Goal: Task Accomplishment & Management: Use online tool/utility

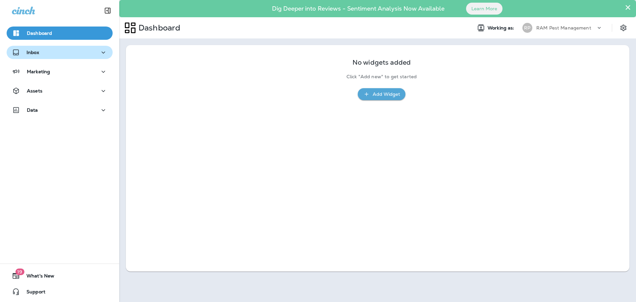
click at [48, 58] on button "Inbox" at bounding box center [60, 52] width 106 height 13
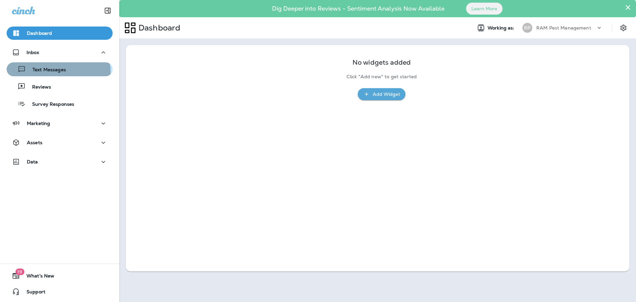
click at [54, 73] on p "Text Messages" at bounding box center [46, 70] width 40 height 6
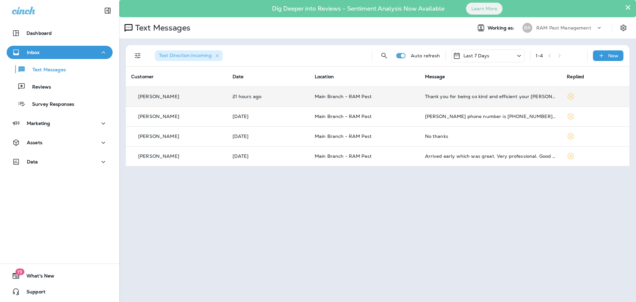
click at [368, 95] on p "Main Branch - RAM Pest" at bounding box center [365, 96] width 100 height 5
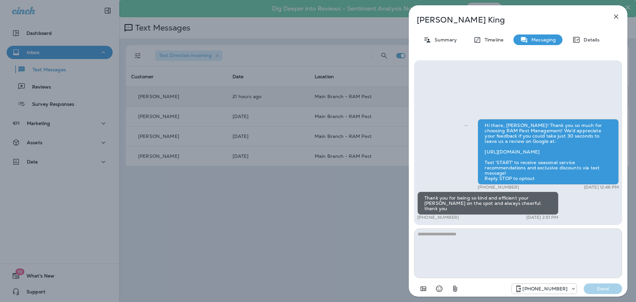
click at [381, 223] on div "[PERSON_NAME] Summary Timeline Messaging Details Hi there, [PERSON_NAME]! Thank…" at bounding box center [318, 151] width 636 height 302
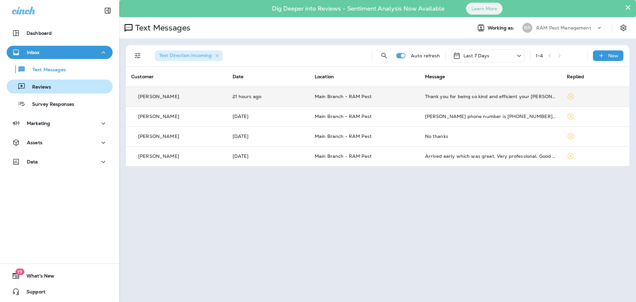
click at [39, 88] on p "Reviews" at bounding box center [39, 87] width 26 height 6
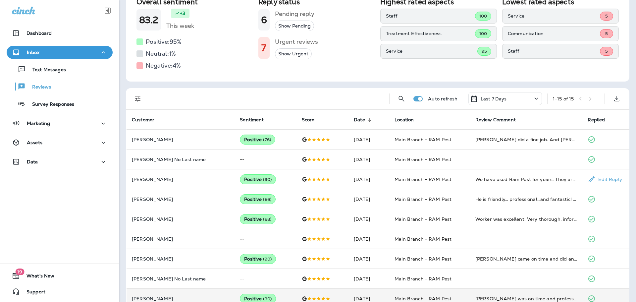
scroll to position [207, 0]
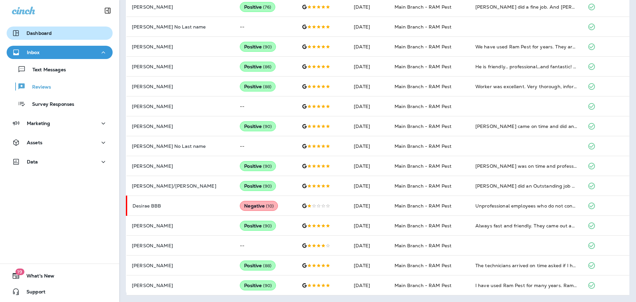
click at [47, 31] on p "Dashboard" at bounding box center [39, 32] width 25 height 5
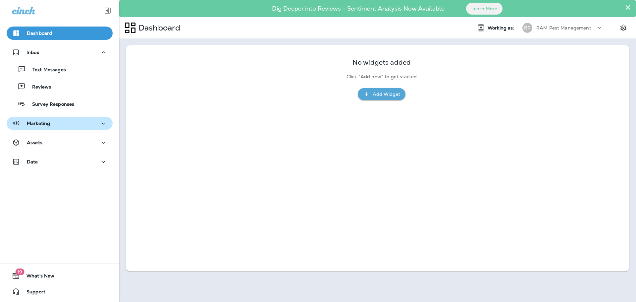
click at [52, 126] on div "Marketing" at bounding box center [59, 123] width 95 height 8
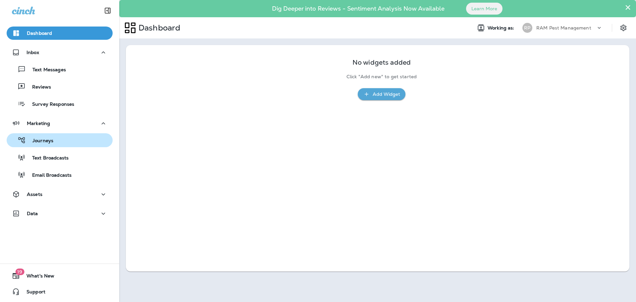
click at [77, 143] on div "Journeys" at bounding box center [59, 140] width 101 height 10
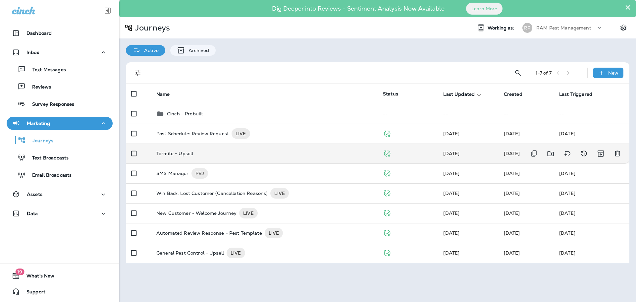
click at [216, 154] on div "Termite - Upsell" at bounding box center [264, 153] width 216 height 5
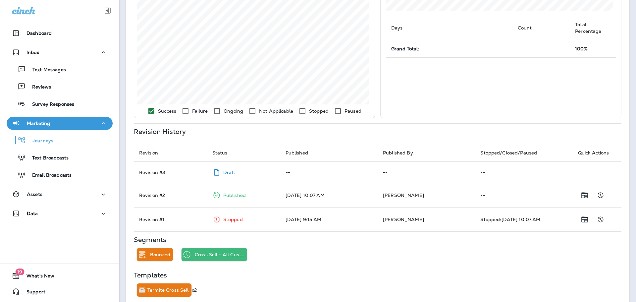
scroll to position [195, 0]
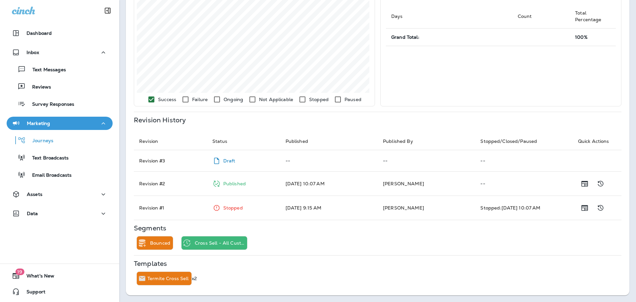
click at [163, 279] on p "Termite Cross Sell" at bounding box center [167, 278] width 41 height 5
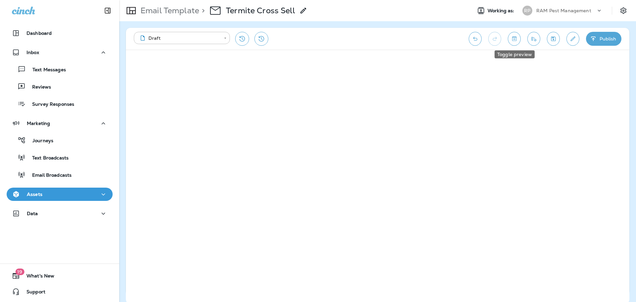
click at [515, 38] on icon "Toggle preview" at bounding box center [514, 38] width 7 height 7
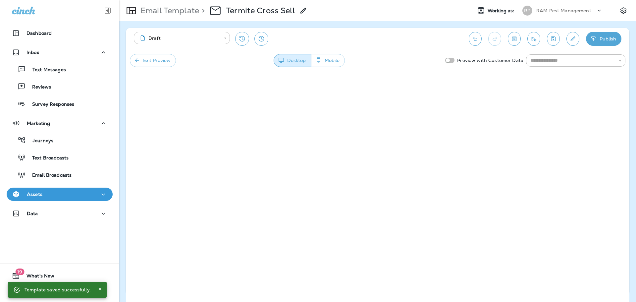
drag, startPoint x: 513, startPoint y: 39, endPoint x: 459, endPoint y: 32, distance: 54.7
click at [439, 35] on div "**********" at bounding box center [378, 39] width 504 height 22
click at [333, 61] on button "Mobile" at bounding box center [328, 60] width 34 height 13
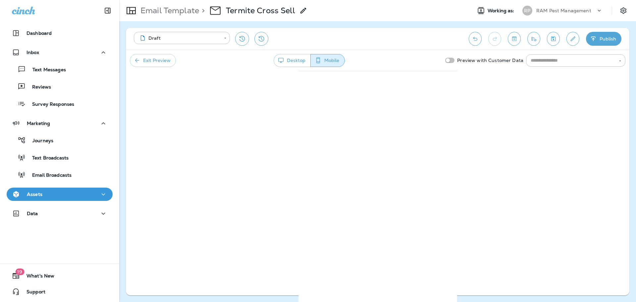
click at [301, 60] on button "Desktop" at bounding box center [292, 60] width 37 height 13
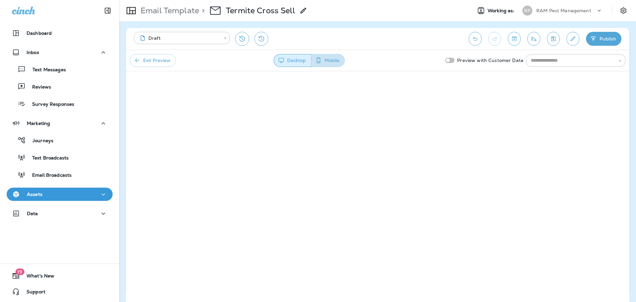
click at [334, 60] on button "Mobile" at bounding box center [328, 60] width 34 height 13
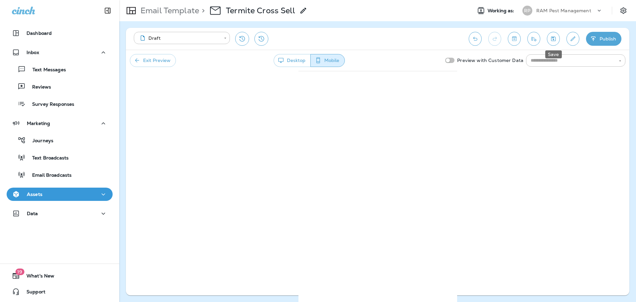
click at [556, 37] on icon "Save" at bounding box center [553, 38] width 7 height 7
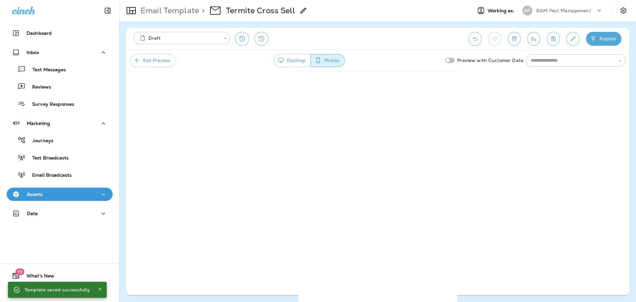
click at [154, 62] on button "Exit Preview" at bounding box center [153, 60] width 46 height 13
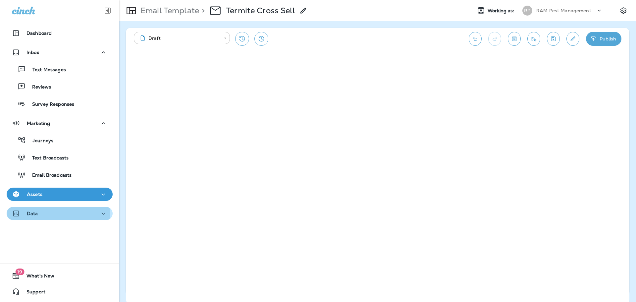
click at [33, 214] on p "Data" at bounding box center [32, 213] width 11 height 5
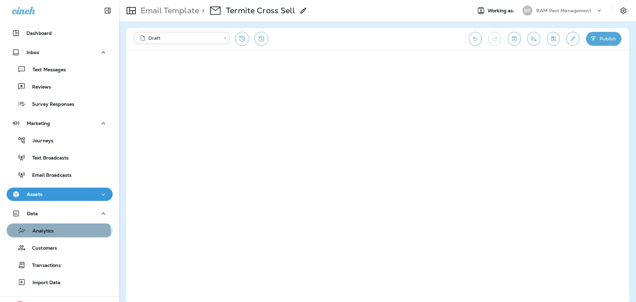
click at [56, 235] on div "Analytics" at bounding box center [59, 230] width 101 height 10
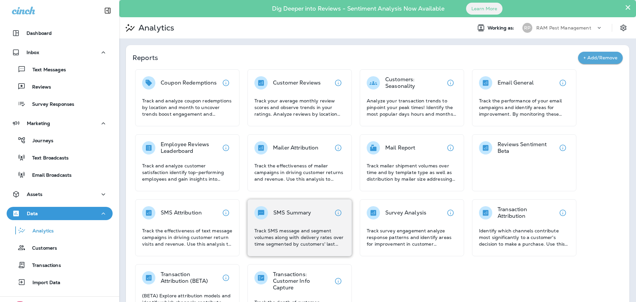
click at [314, 226] on div "SMS Summary Track SMS message and segment volumes along with delivery rates ove…" at bounding box center [299, 226] width 90 height 41
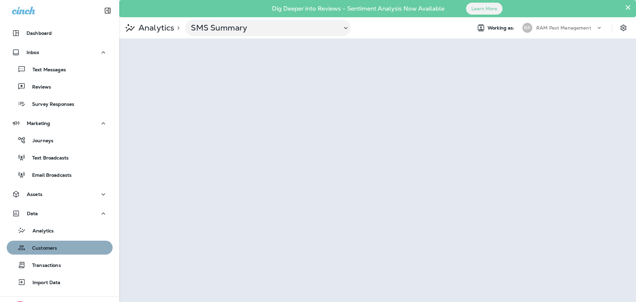
click at [69, 251] on div "Customers" at bounding box center [59, 247] width 101 height 10
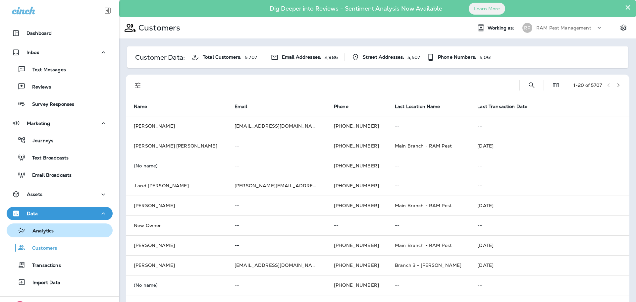
click at [48, 232] on p "Analytics" at bounding box center [40, 231] width 28 height 6
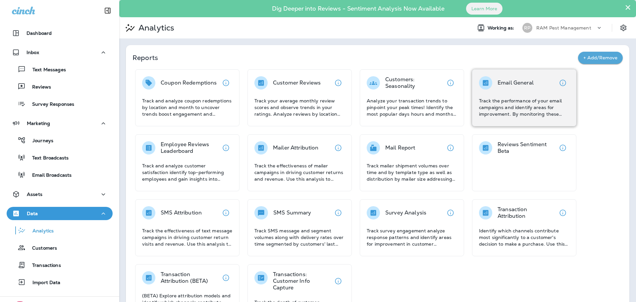
click at [518, 96] on div "Email General Track the performance of your email campaigns and identify areas …" at bounding box center [524, 96] width 90 height 41
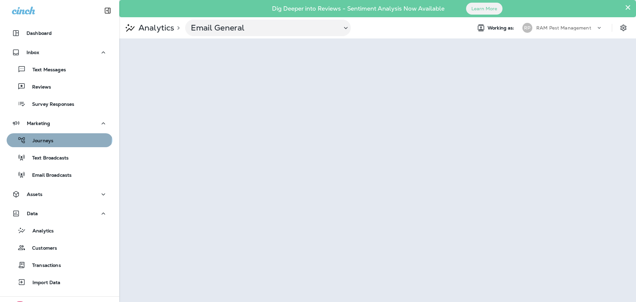
click at [59, 137] on div "Journeys" at bounding box center [59, 140] width 101 height 10
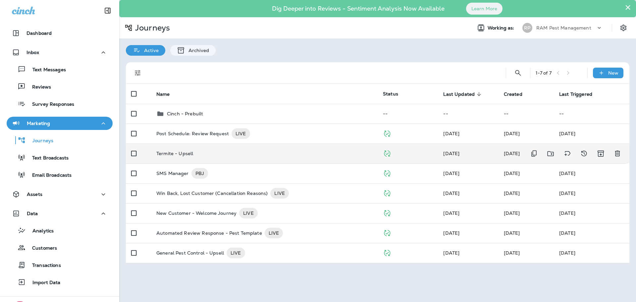
click at [303, 154] on div "Termite - Upsell" at bounding box center [264, 153] width 216 height 5
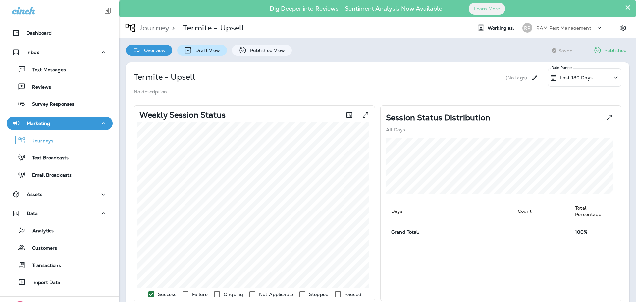
click at [217, 51] on p "Draft View" at bounding box center [206, 50] width 28 height 5
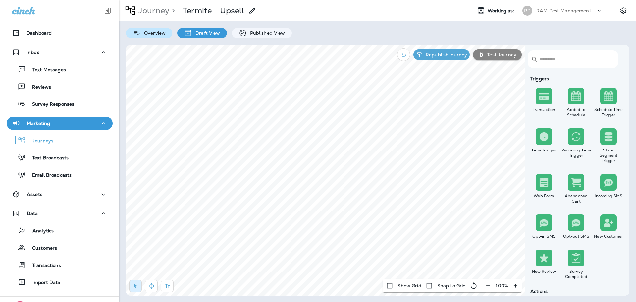
click at [156, 33] on p "Overview" at bounding box center [153, 32] width 25 height 5
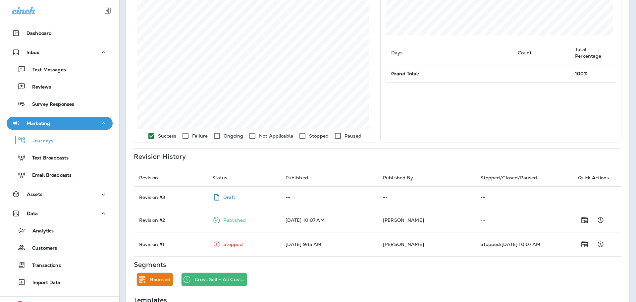
scroll to position [195, 0]
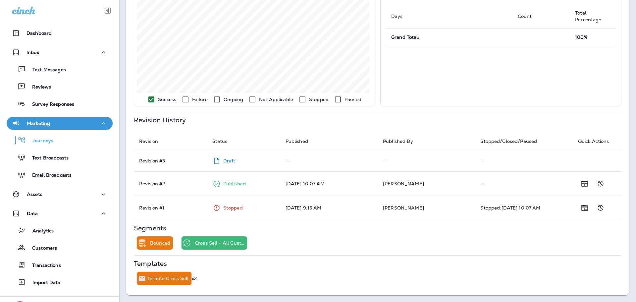
click at [171, 280] on p "Termite Cross Sell" at bounding box center [167, 278] width 41 height 5
